Goal: Transaction & Acquisition: Subscribe to service/newsletter

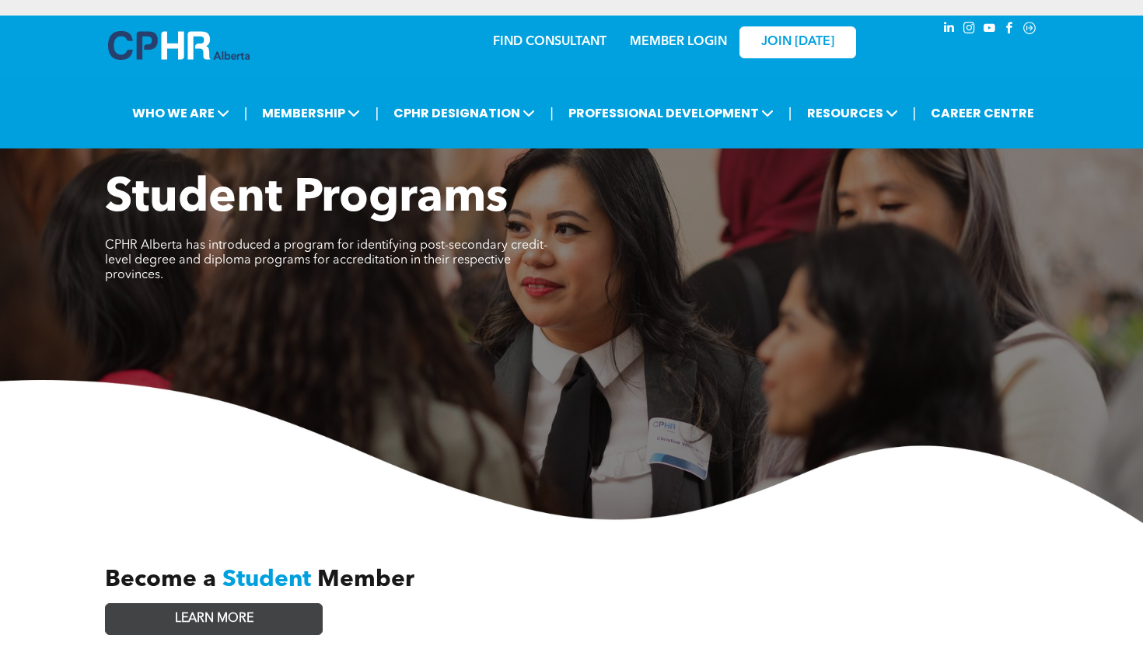
click at [250, 612] on span "LEARN MORE" at bounding box center [214, 619] width 79 height 15
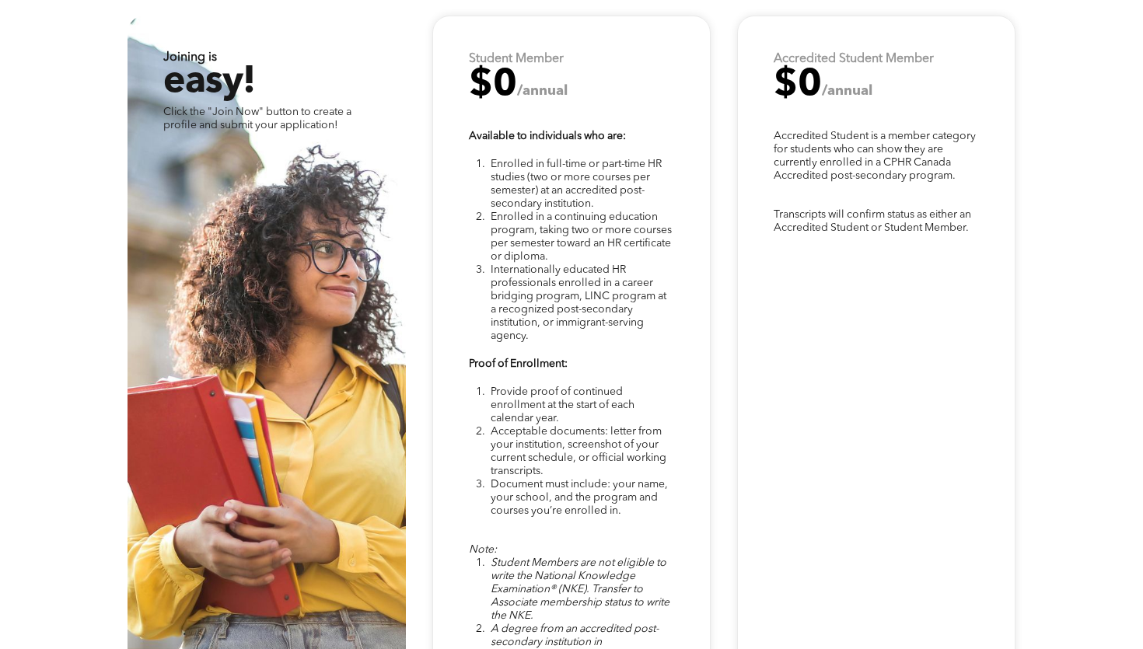
scroll to position [4064, 0]
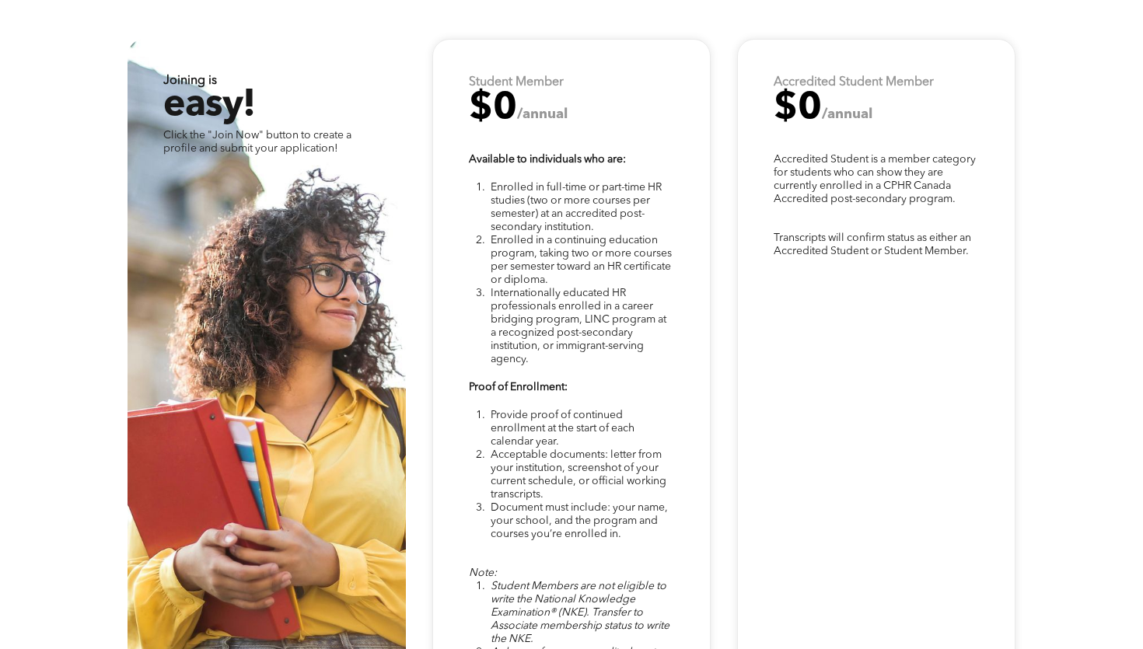
click at [555, 76] on strong "Student Member" at bounding box center [516, 82] width 95 height 12
click at [541, 110] on div "Note: Student Members are not eligible to write the National Knowledge Examinat…" at bounding box center [571, 400] width 278 height 722
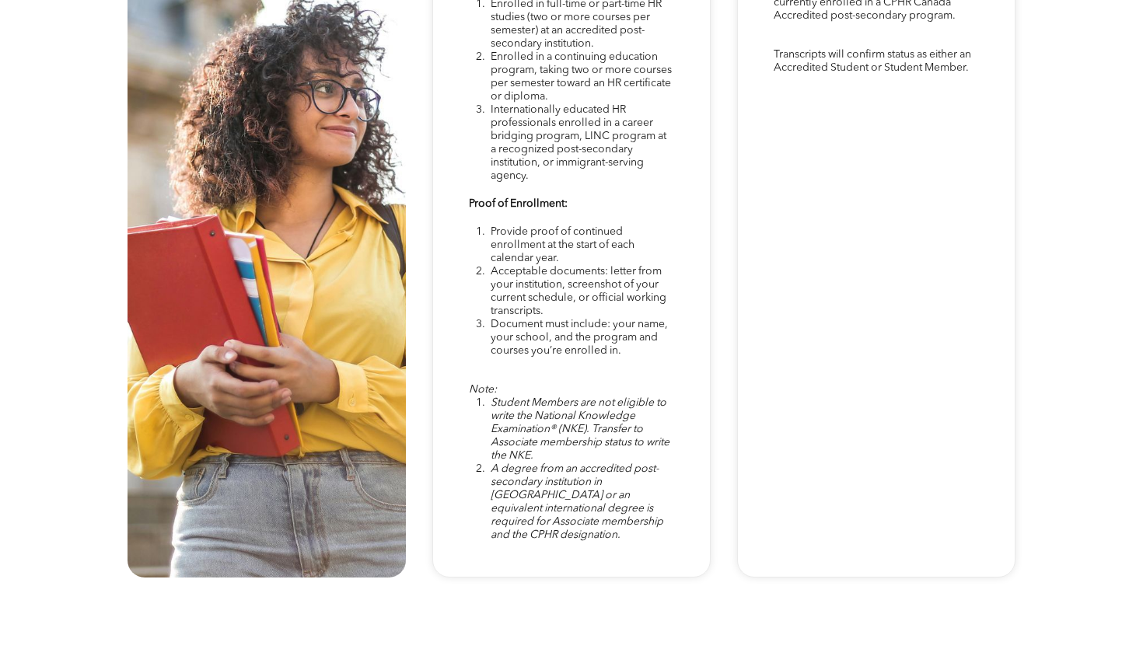
scroll to position [4537, 0]
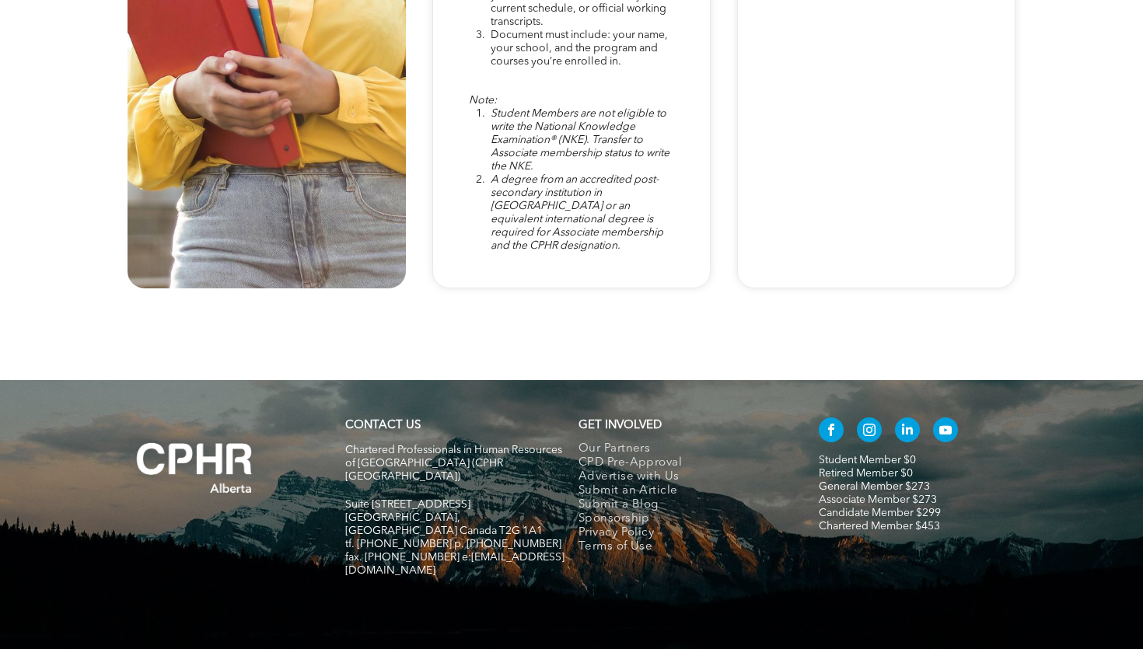
click at [538, 203] on span "A degree from an accredited post-secondary institution in [GEOGRAPHIC_DATA] or …" at bounding box center [576, 212] width 173 height 77
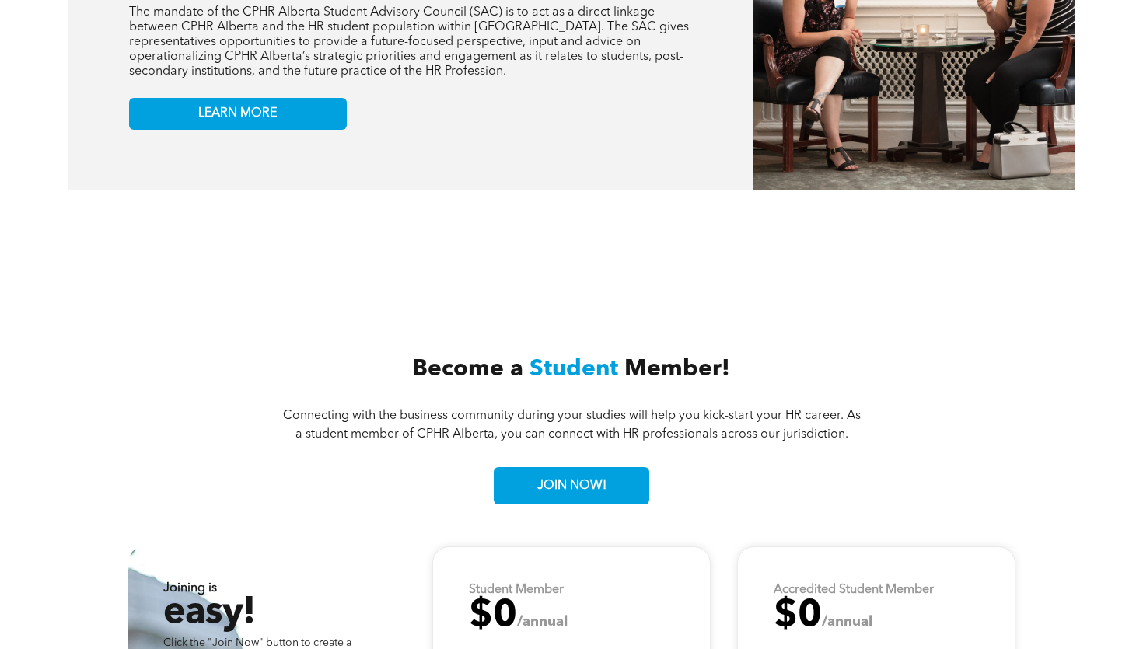
scroll to position [3569, 0]
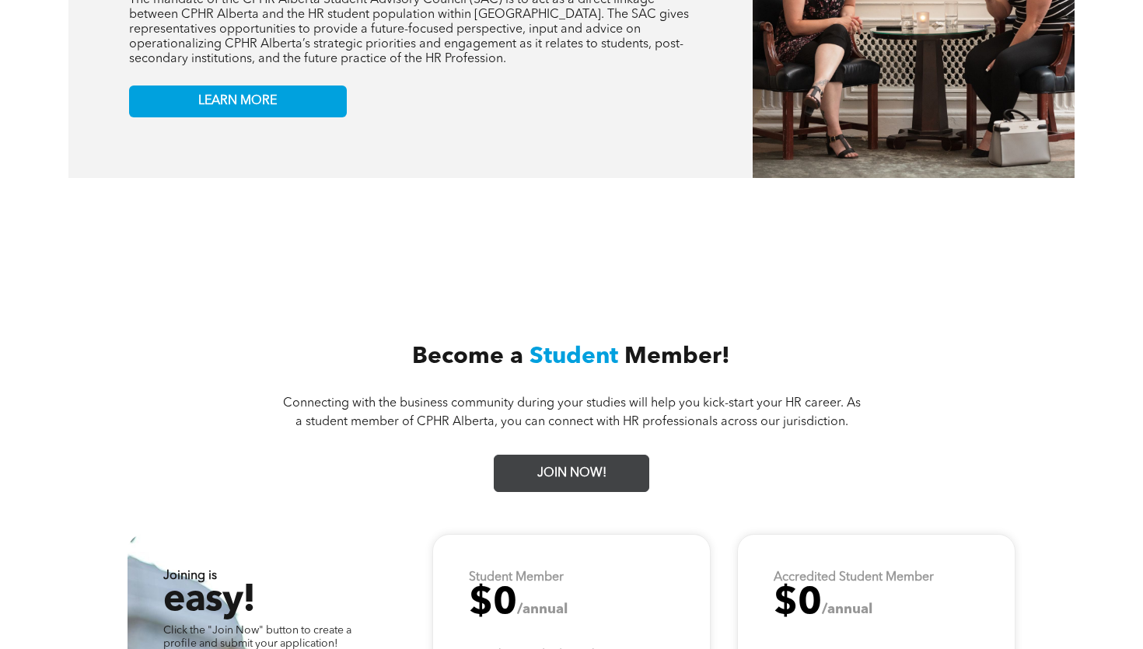
click at [560, 459] on span "JOIN NOW!" at bounding box center [572, 474] width 80 height 30
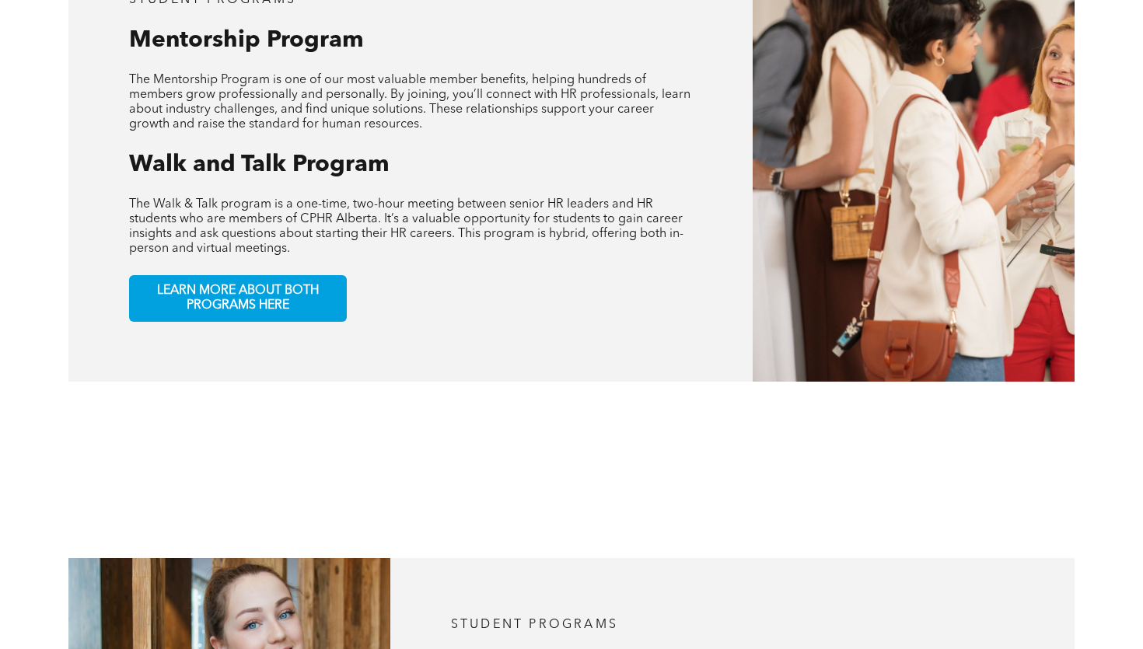
scroll to position [0, 0]
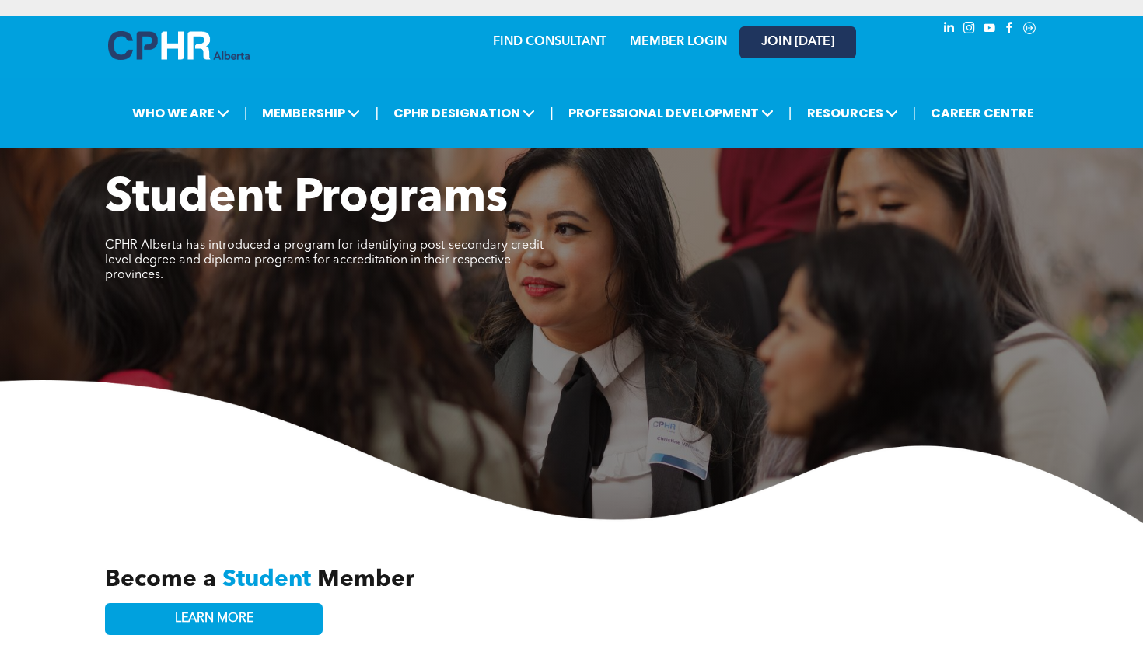
click at [779, 45] on span "JOIN [DATE]" at bounding box center [797, 42] width 73 height 15
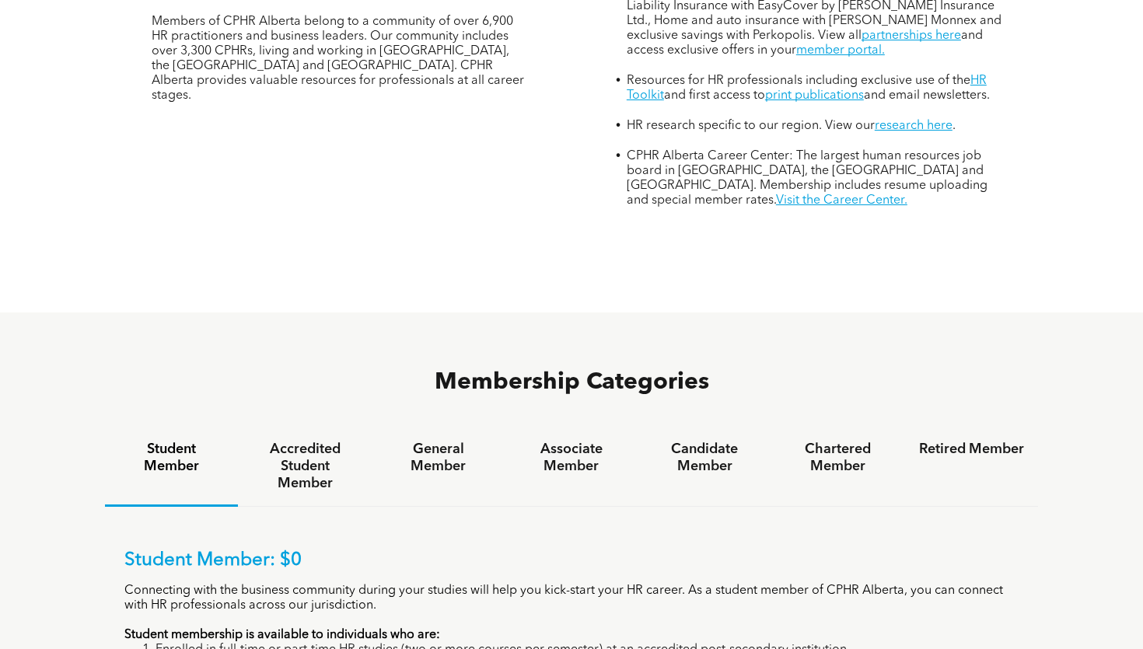
scroll to position [992, 0]
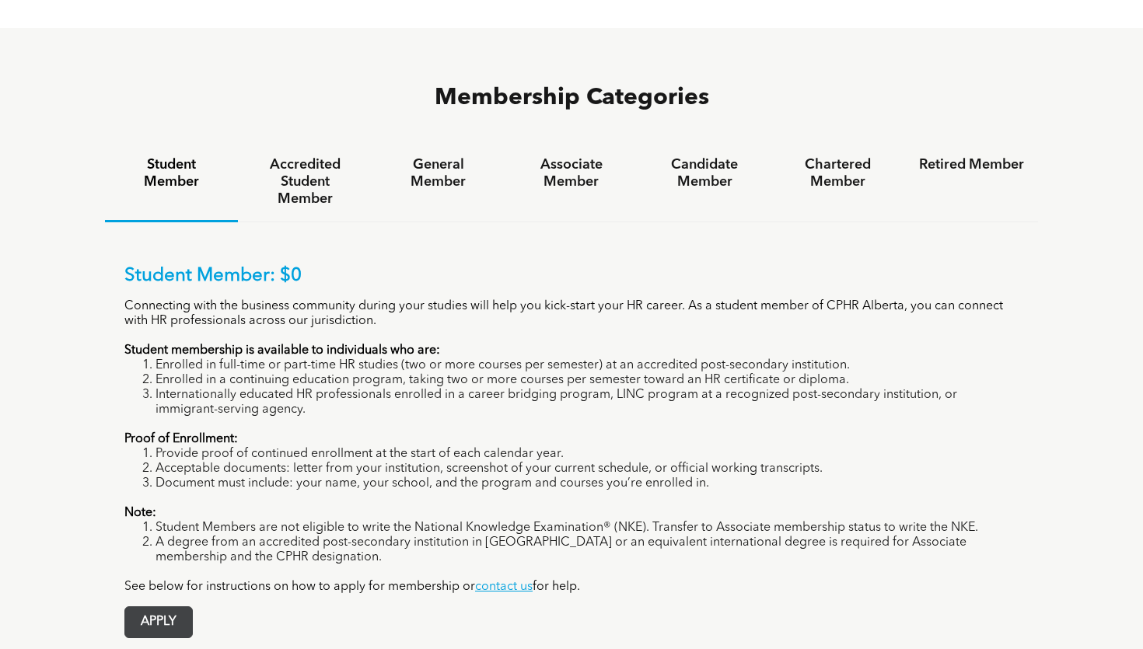
click at [175, 607] on span "APPLY" at bounding box center [158, 622] width 67 height 30
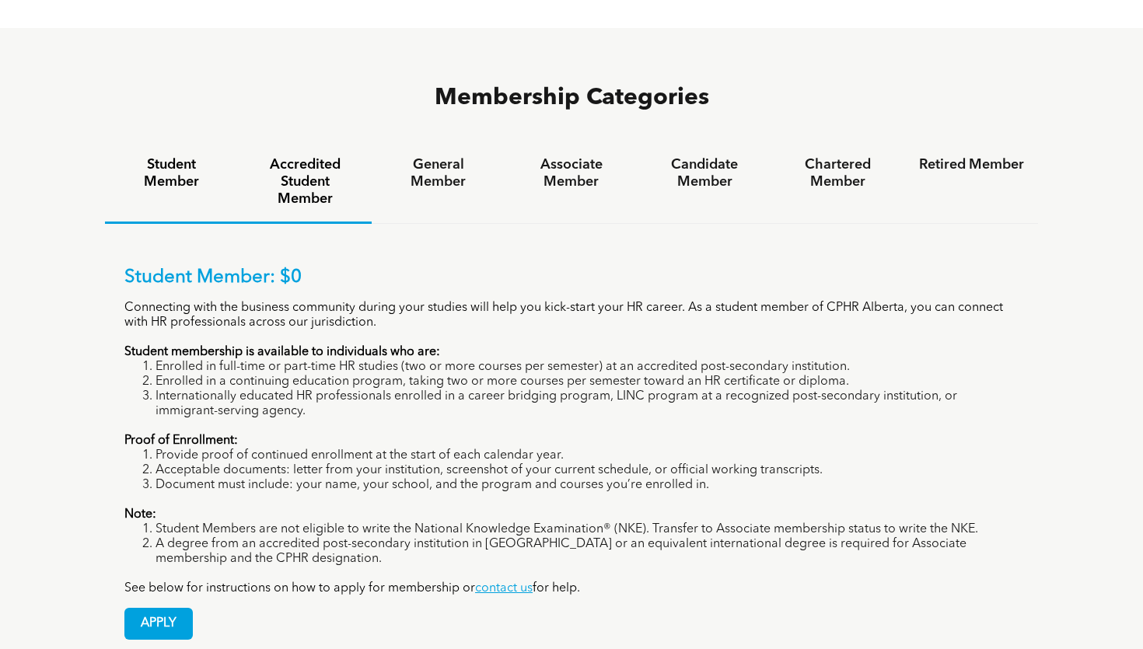
click at [312, 156] on h4 "Accredited Student Member" at bounding box center [304, 181] width 105 height 51
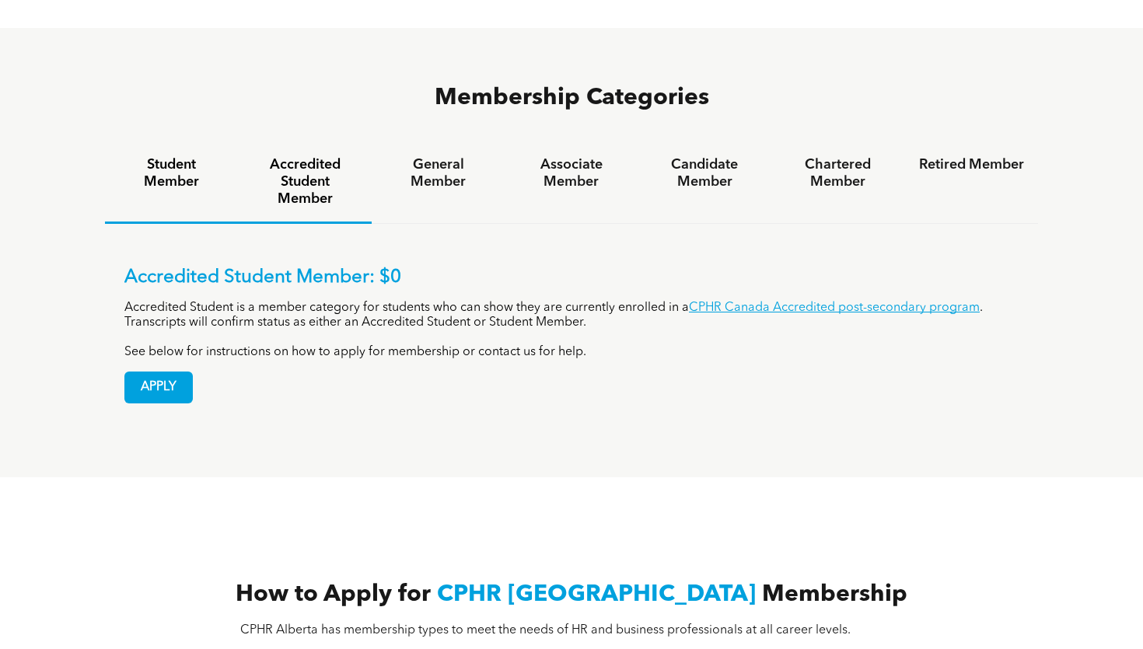
click at [160, 156] on h4 "Student Member" at bounding box center [171, 173] width 105 height 34
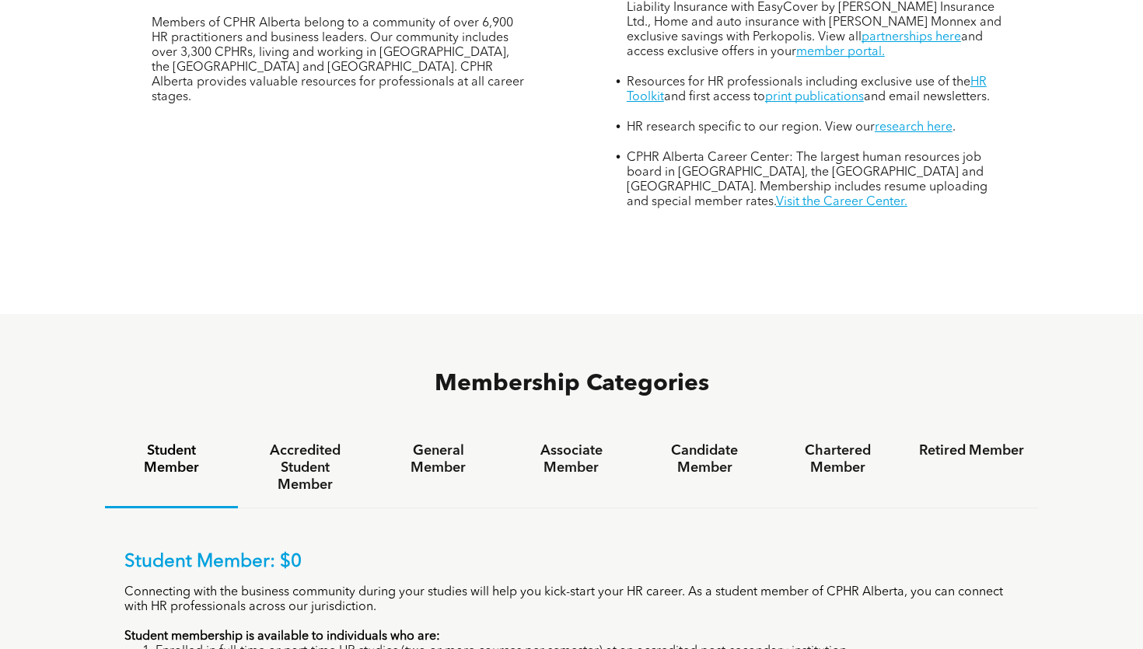
scroll to position [693, 0]
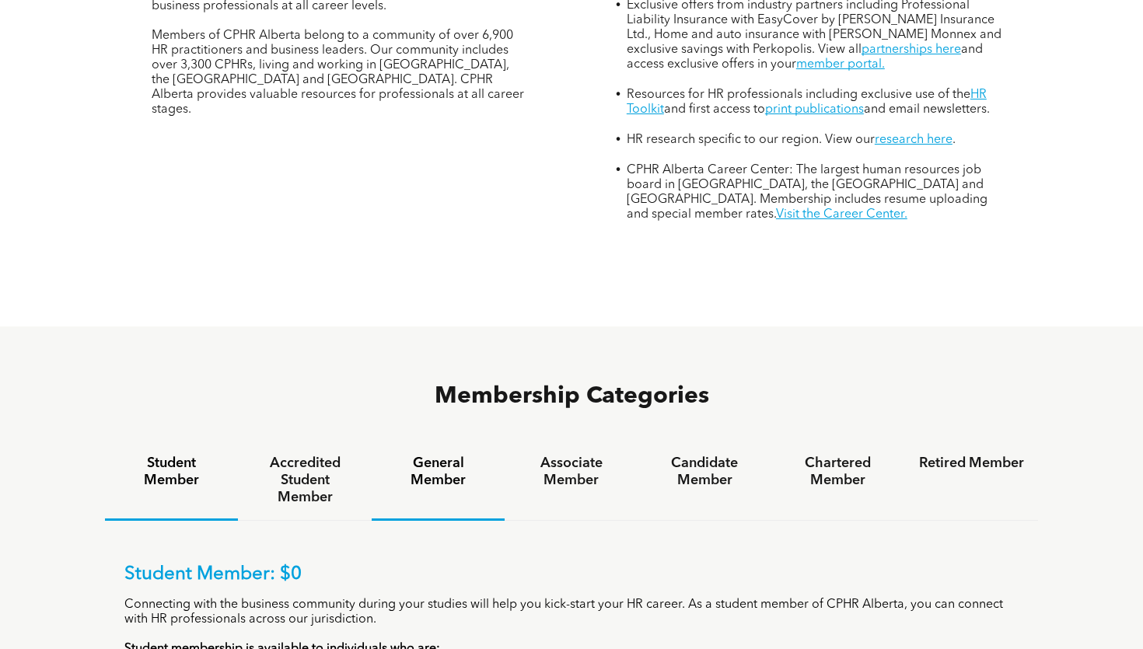
click at [466, 455] on h4 "General Member" at bounding box center [438, 472] width 105 height 34
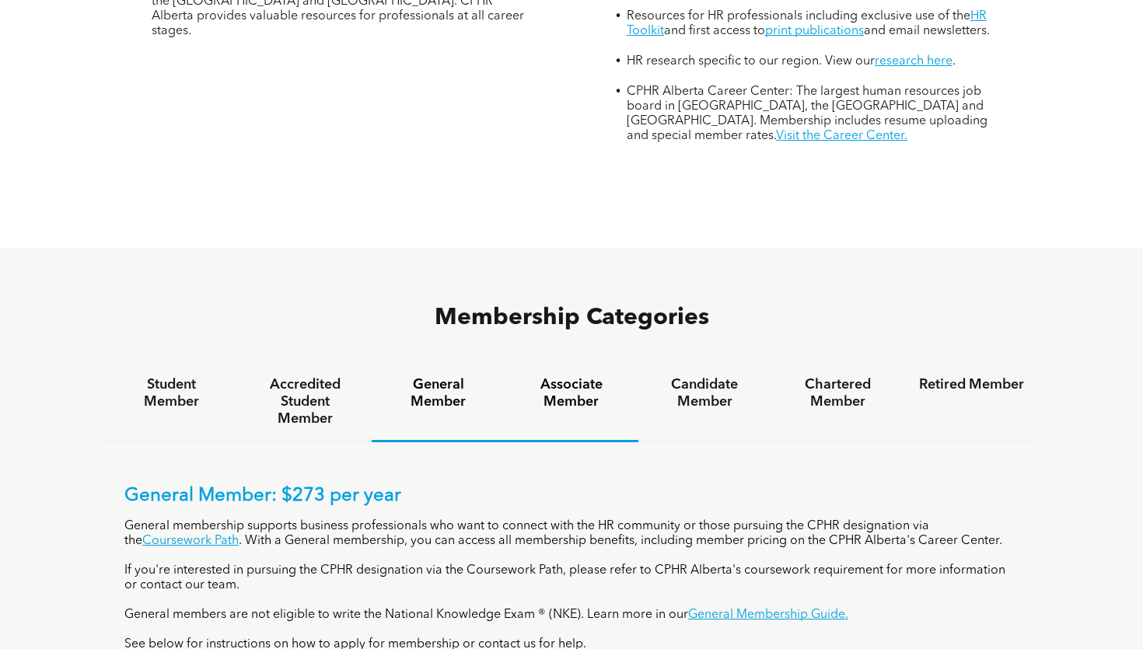
scroll to position [774, 0]
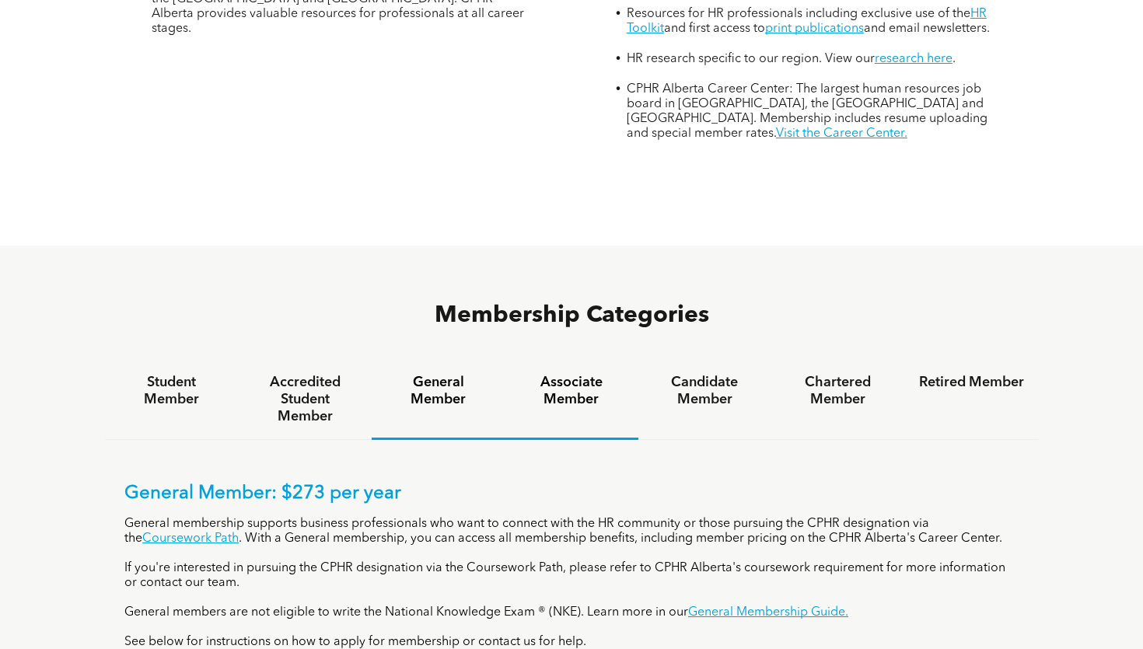
click at [553, 374] on h4 "Associate Member" at bounding box center [570, 391] width 105 height 34
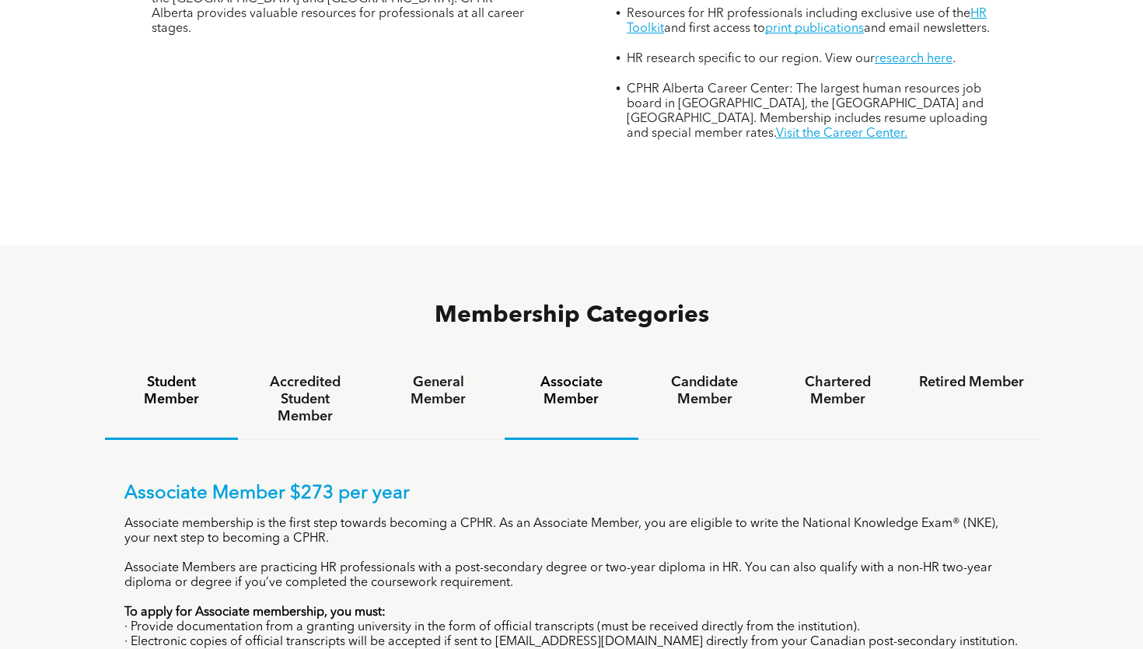
click at [223, 360] on div "Student Member" at bounding box center [171, 400] width 133 height 80
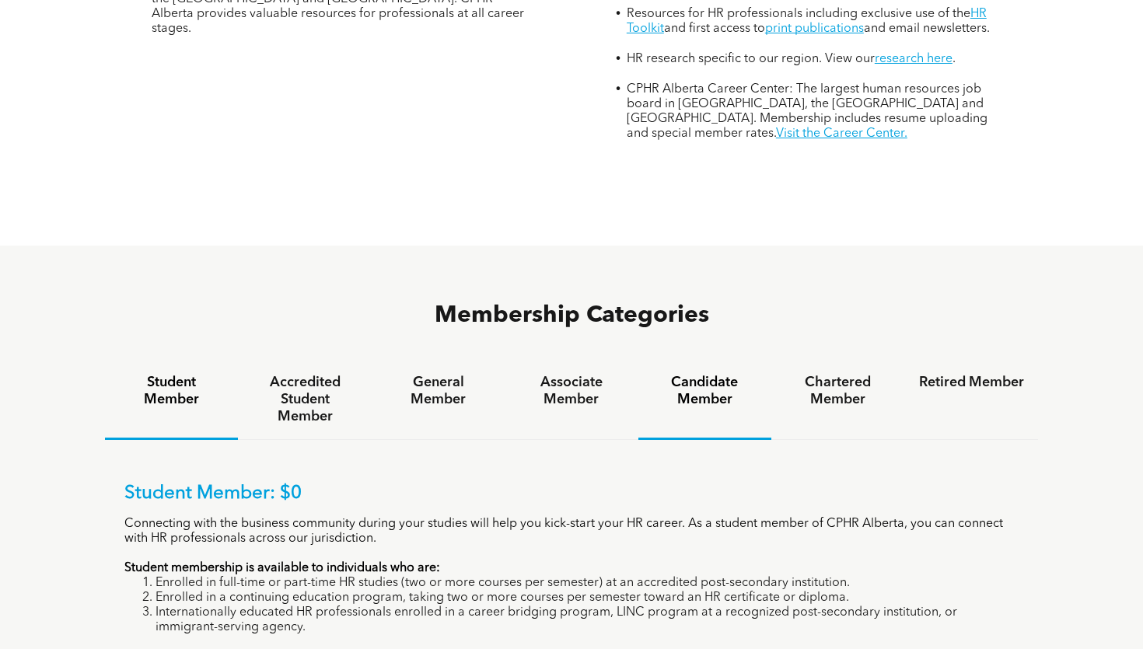
click at [691, 374] on h4 "Candidate Member" at bounding box center [704, 391] width 105 height 34
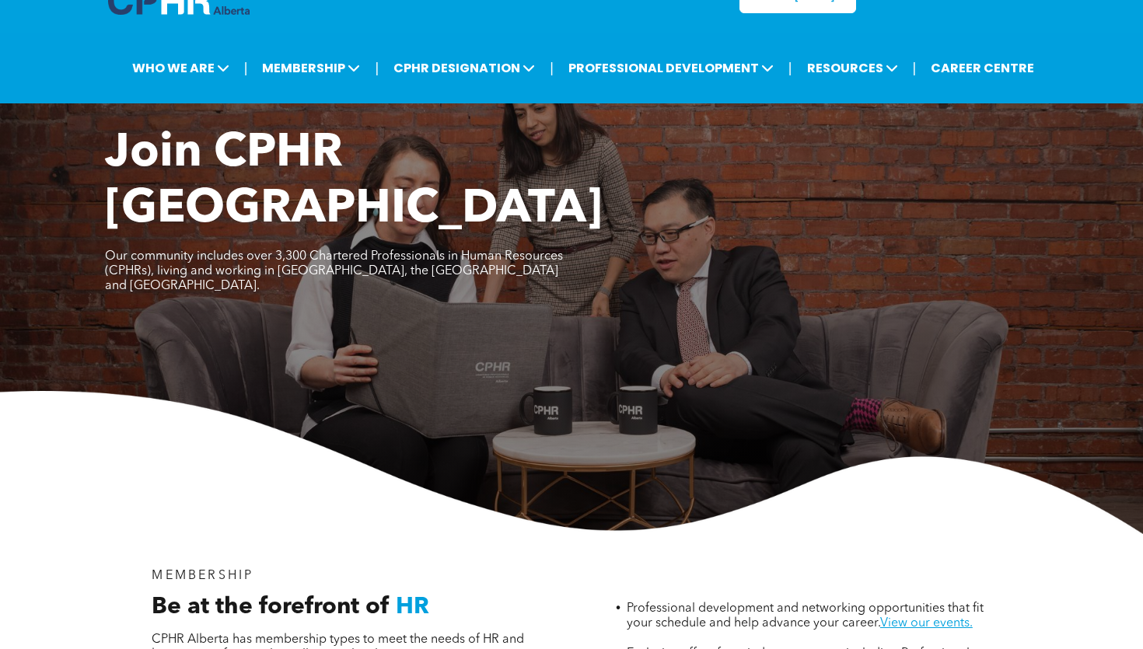
scroll to position [0, 0]
